Goal: Complete application form

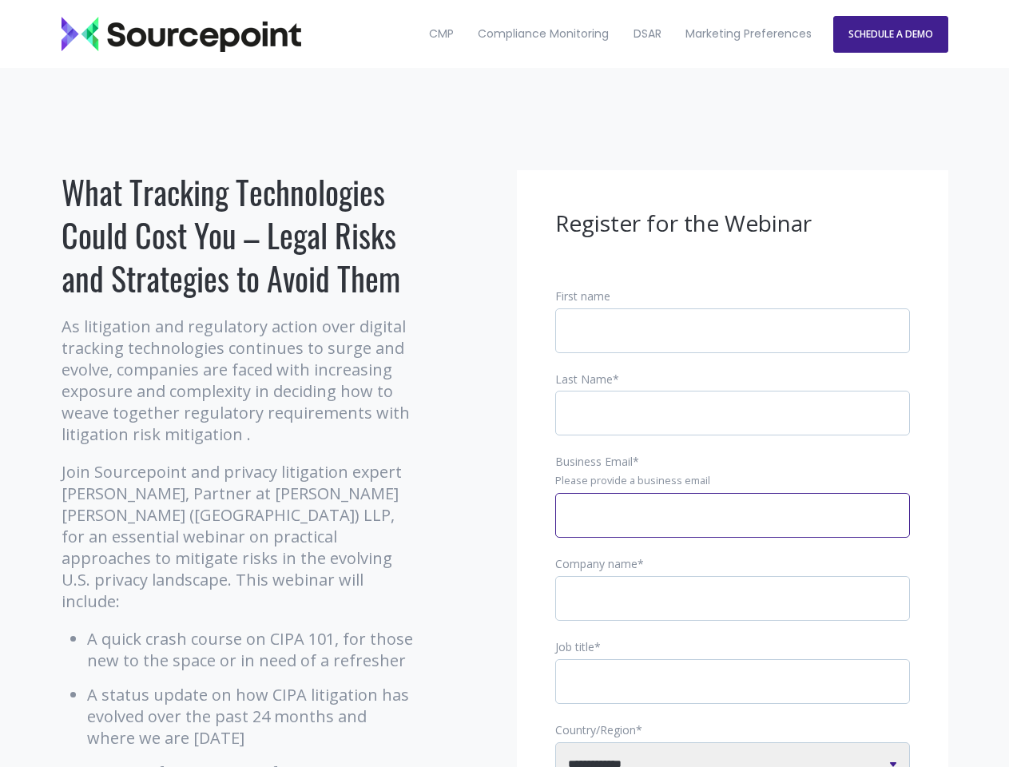
click at [733, 528] on input "Business Email *" at bounding box center [732, 515] width 355 height 45
